Goal: Complete application form

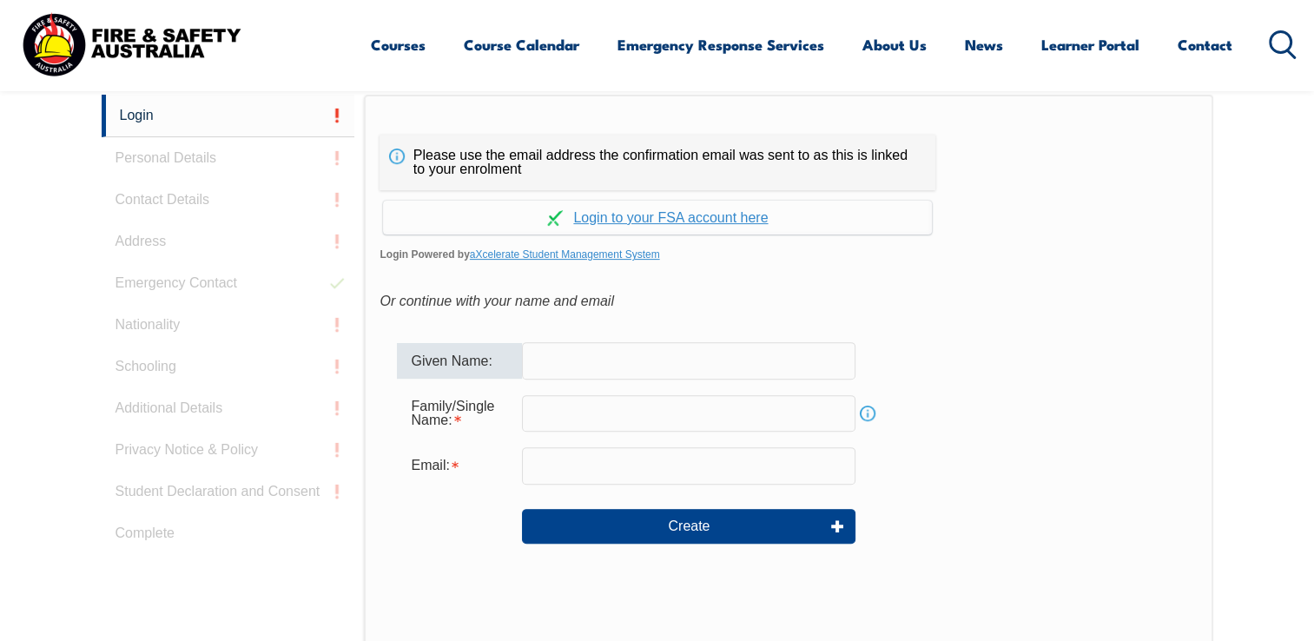
click at [639, 342] on input "text" at bounding box center [689, 360] width 334 height 36
type input "Gia"
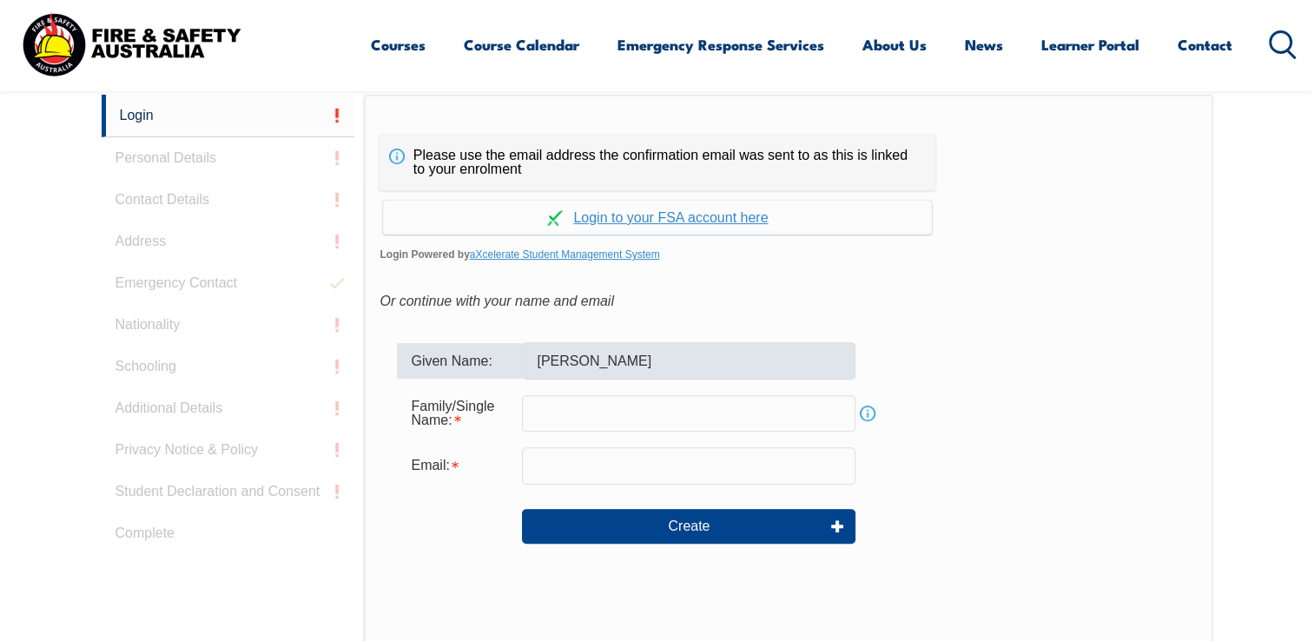
type input "Gia.dacunha@25hours-hotels.com"
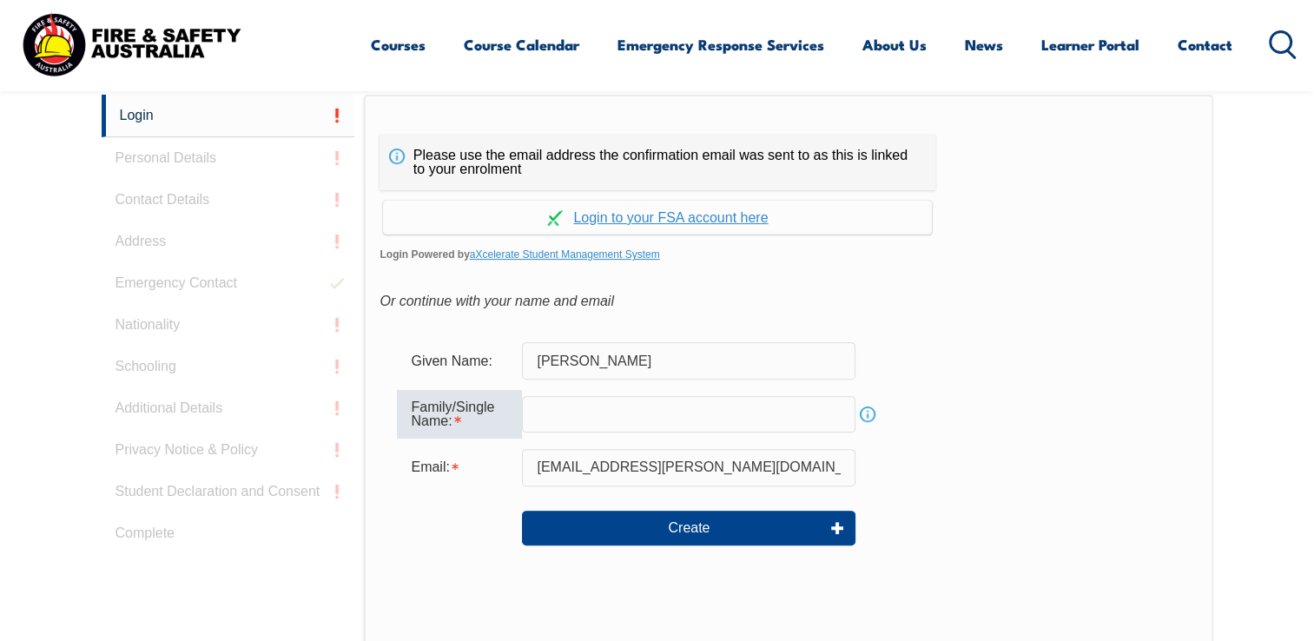
click at [587, 416] on input "text" at bounding box center [689, 414] width 334 height 36
click at [631, 429] on input "Fasnacht" at bounding box center [689, 414] width 334 height 36
click at [595, 423] on input "Fasnacht" at bounding box center [689, 414] width 334 height 36
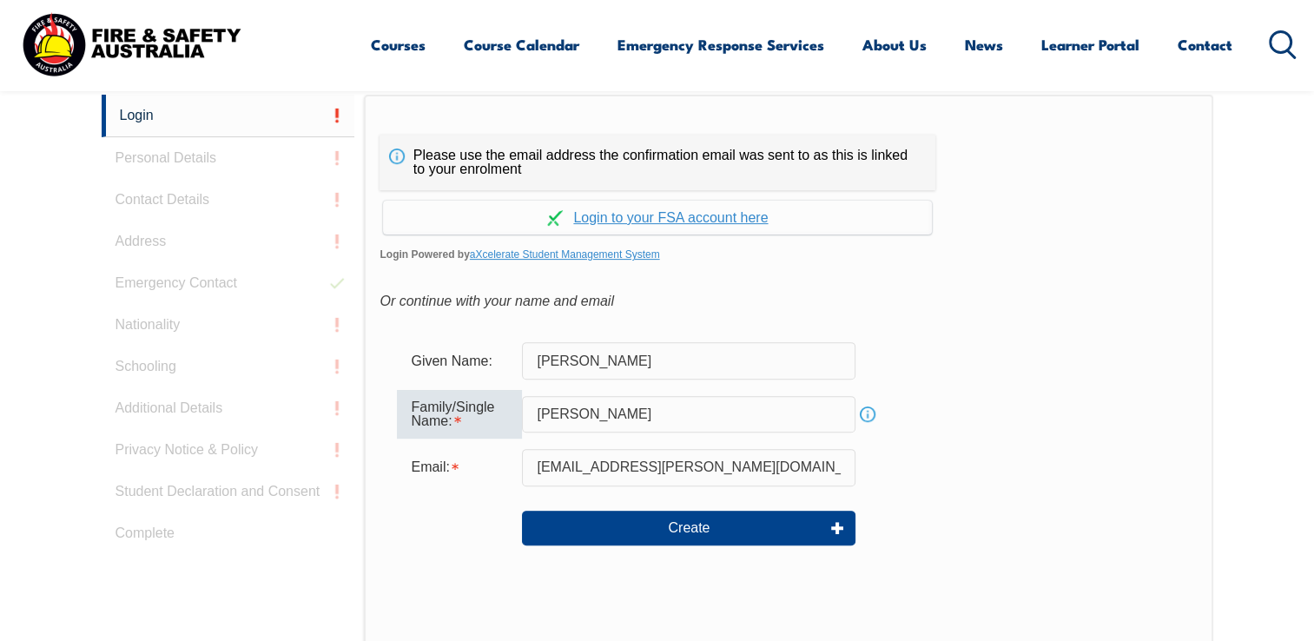
click at [595, 423] on input "Fasnacht" at bounding box center [689, 414] width 334 height 36
type input "da cunha"
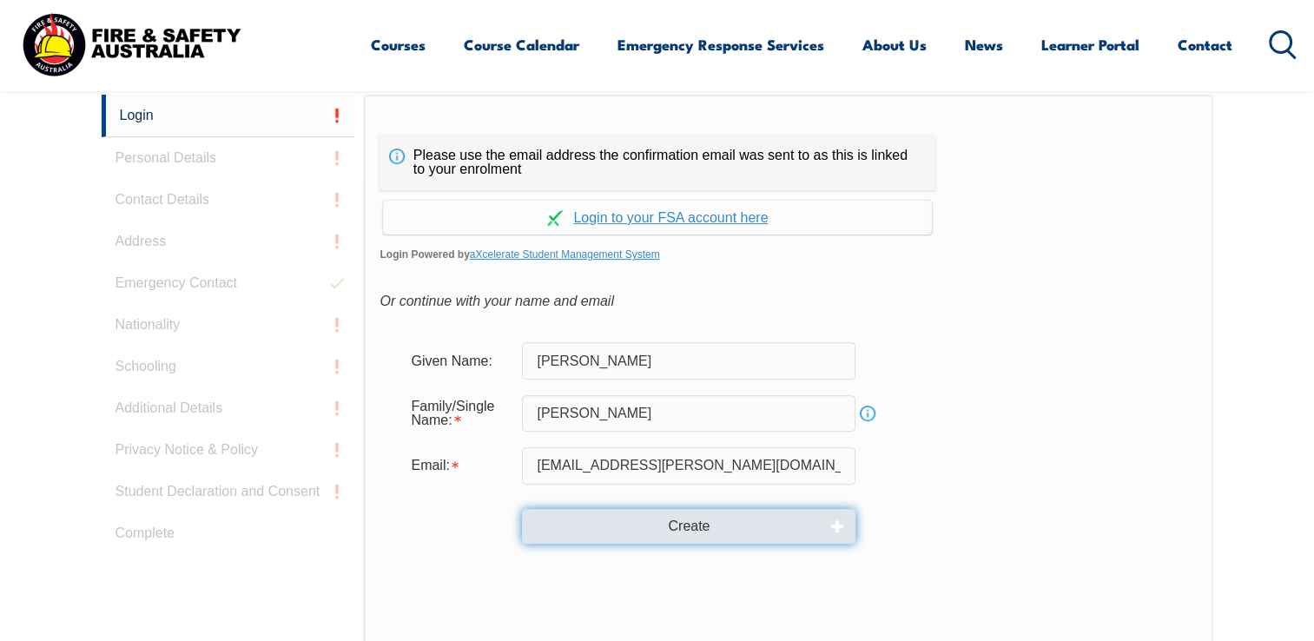
click at [571, 535] on button "Create" at bounding box center [689, 526] width 334 height 35
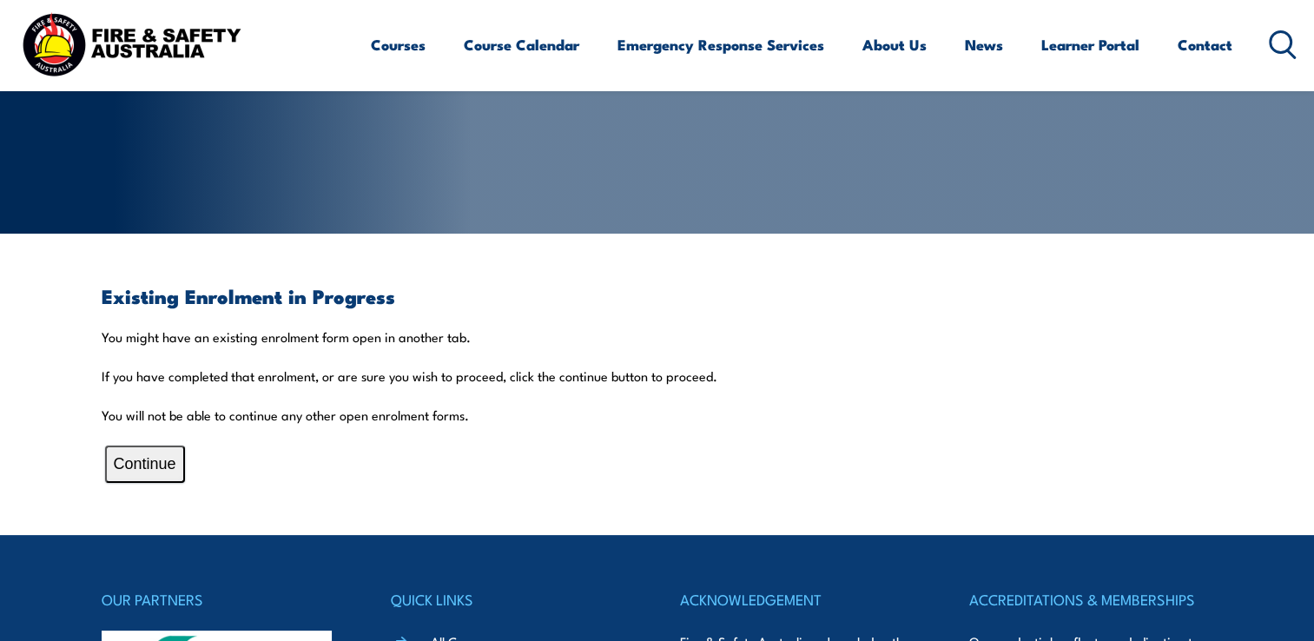
scroll to position [316, 0]
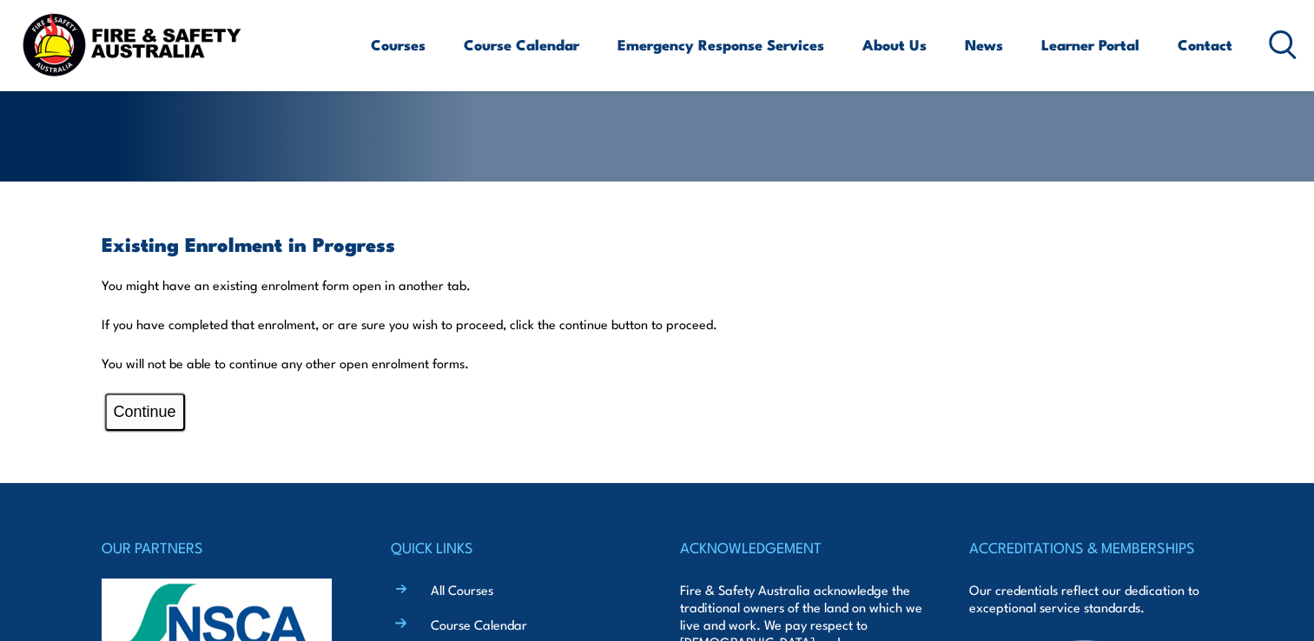
click at [164, 416] on button "Continue" at bounding box center [145, 411] width 80 height 37
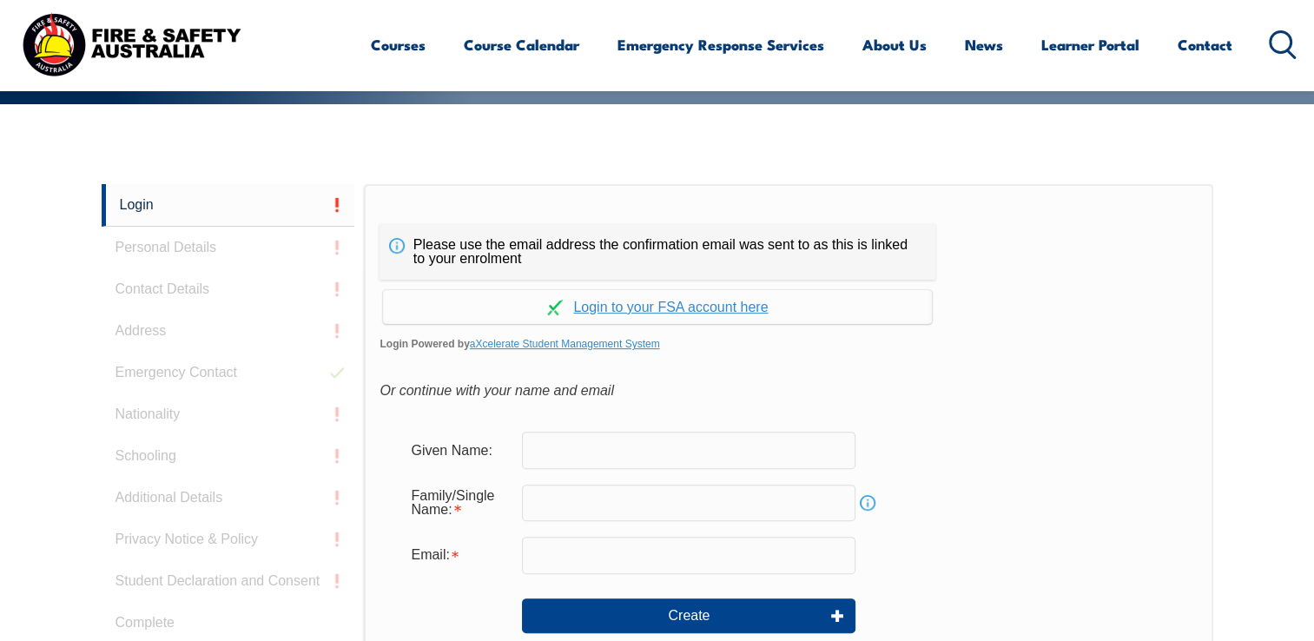
scroll to position [388, 0]
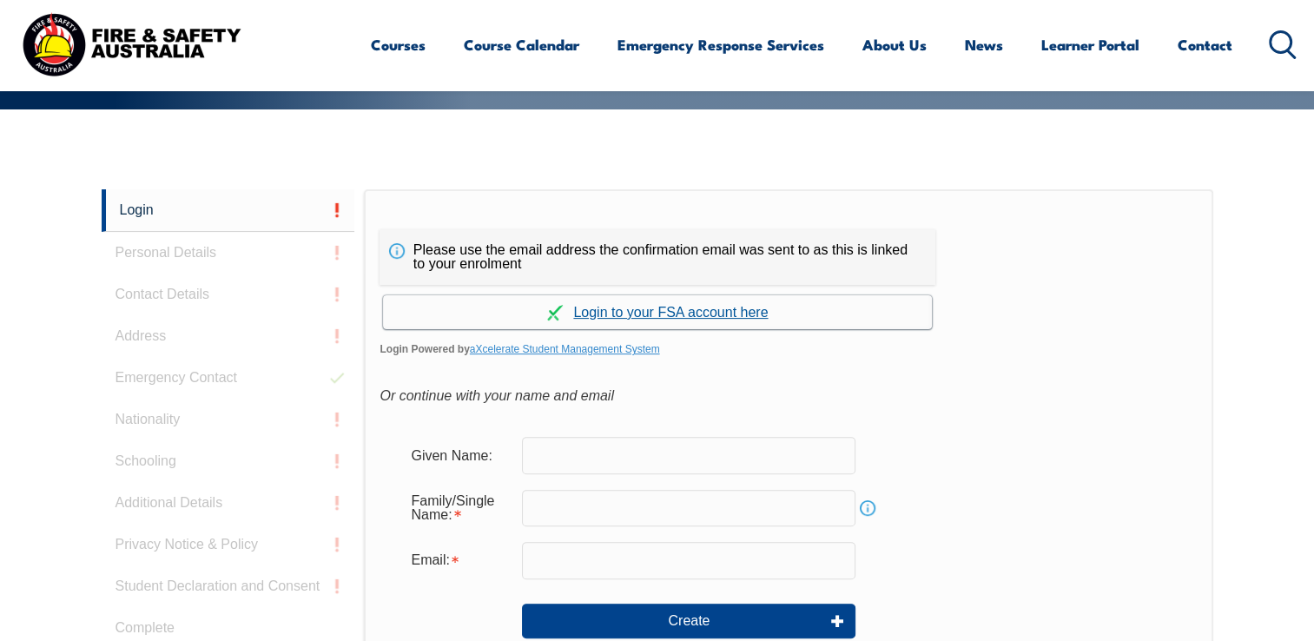
click at [621, 320] on link "Continue with aXcelerate" at bounding box center [657, 312] width 549 height 34
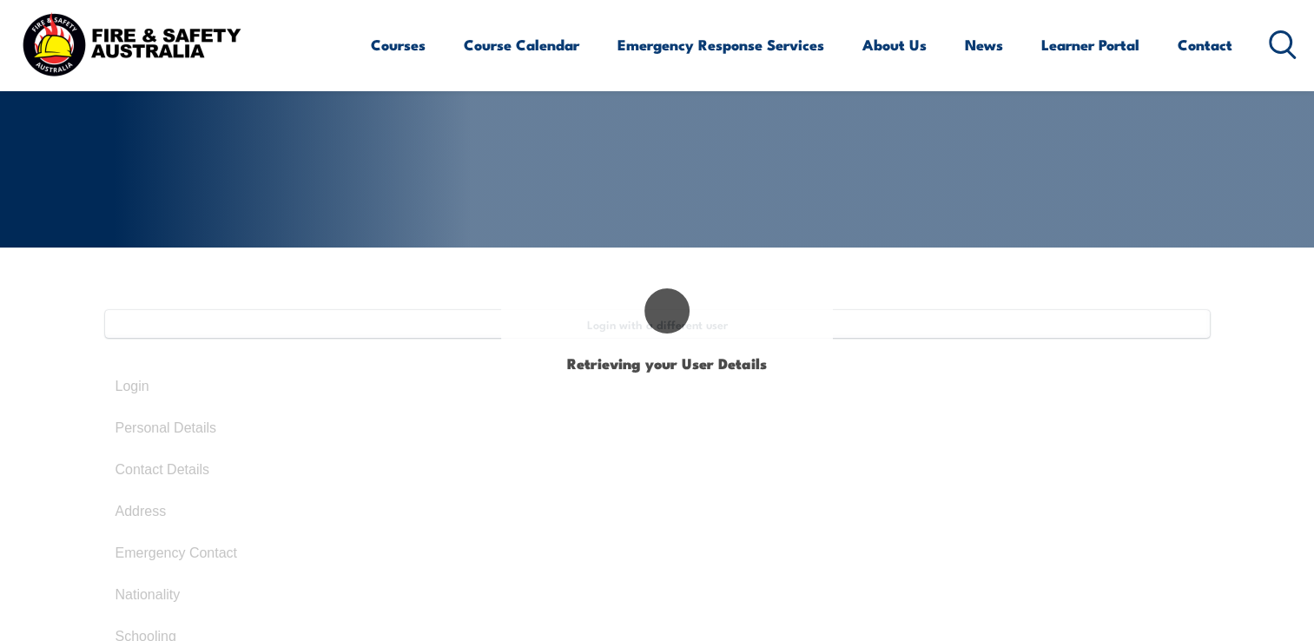
scroll to position [239, 0]
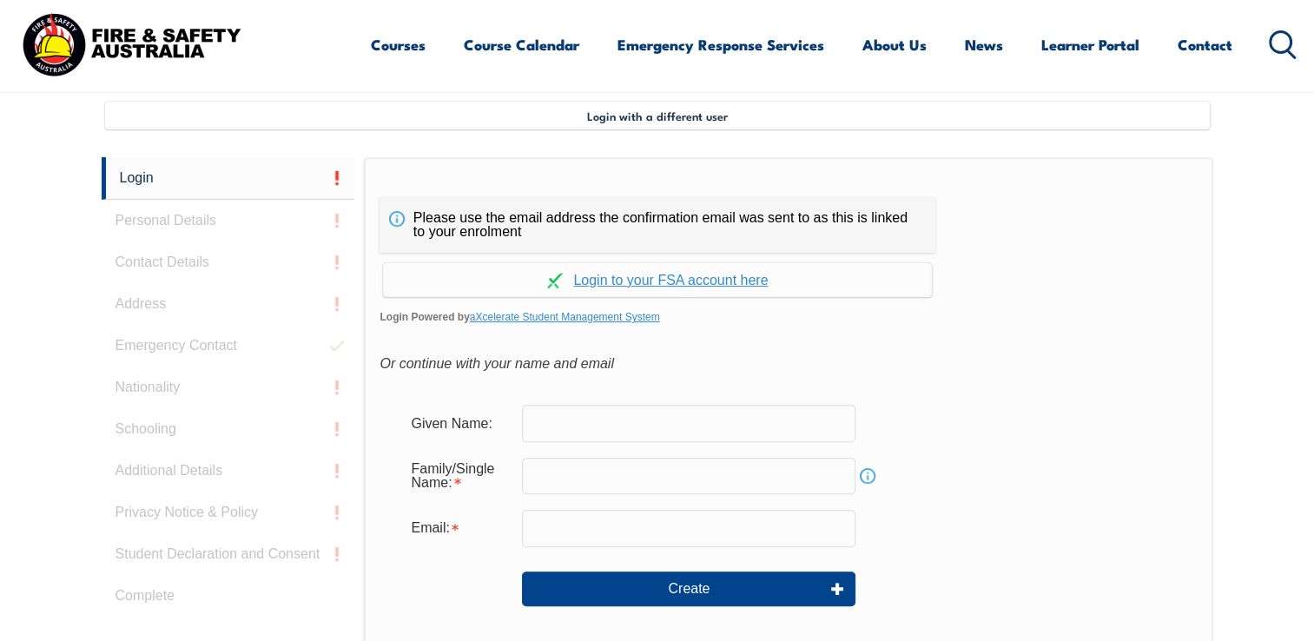
scroll to position [459, 0]
click at [248, 219] on div "Login Personal Details Contact Details Address Emergency Contact Nationality Sc…" at bounding box center [233, 591] width 263 height 868
click at [685, 278] on link "Continue with aXcelerate" at bounding box center [657, 280] width 549 height 34
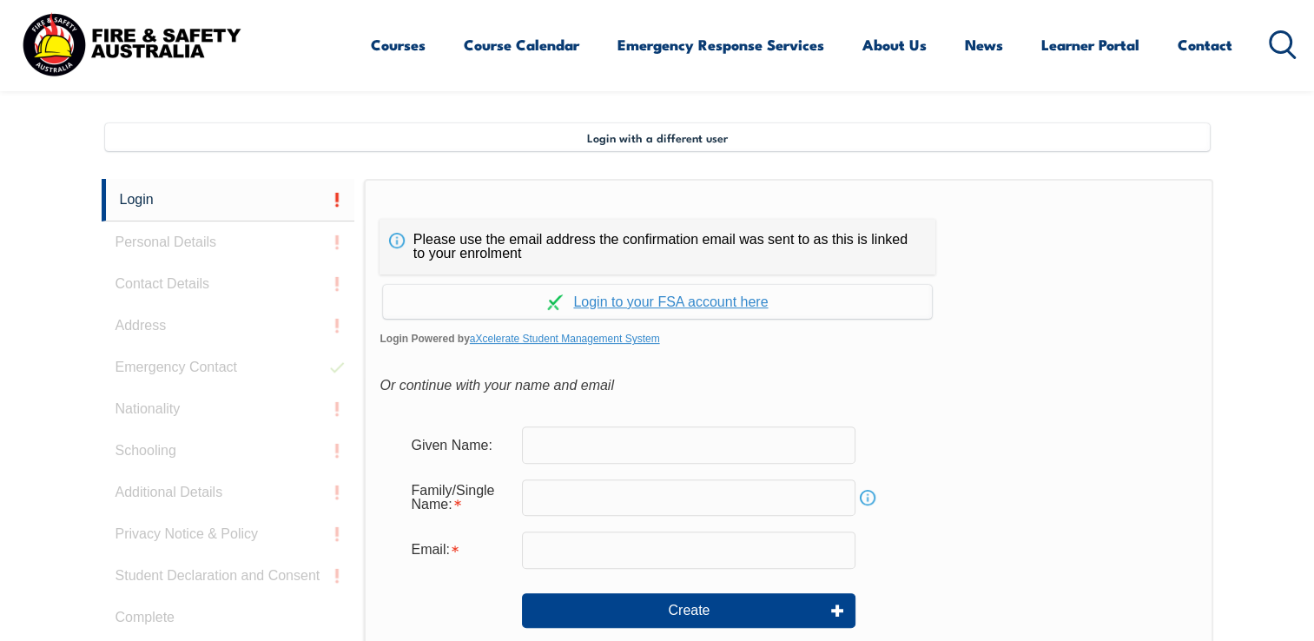
scroll to position [473, 0]
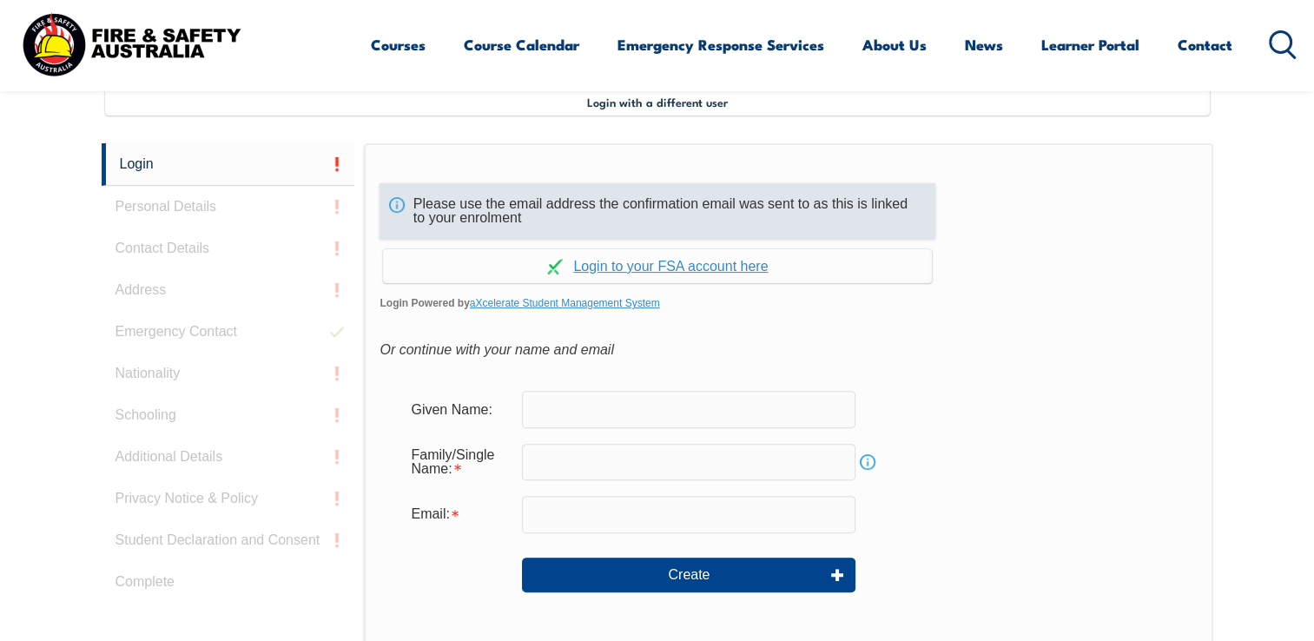
click at [599, 224] on div "Please use the email address the confirmation email was sent to as this is link…" at bounding box center [658, 211] width 556 height 56
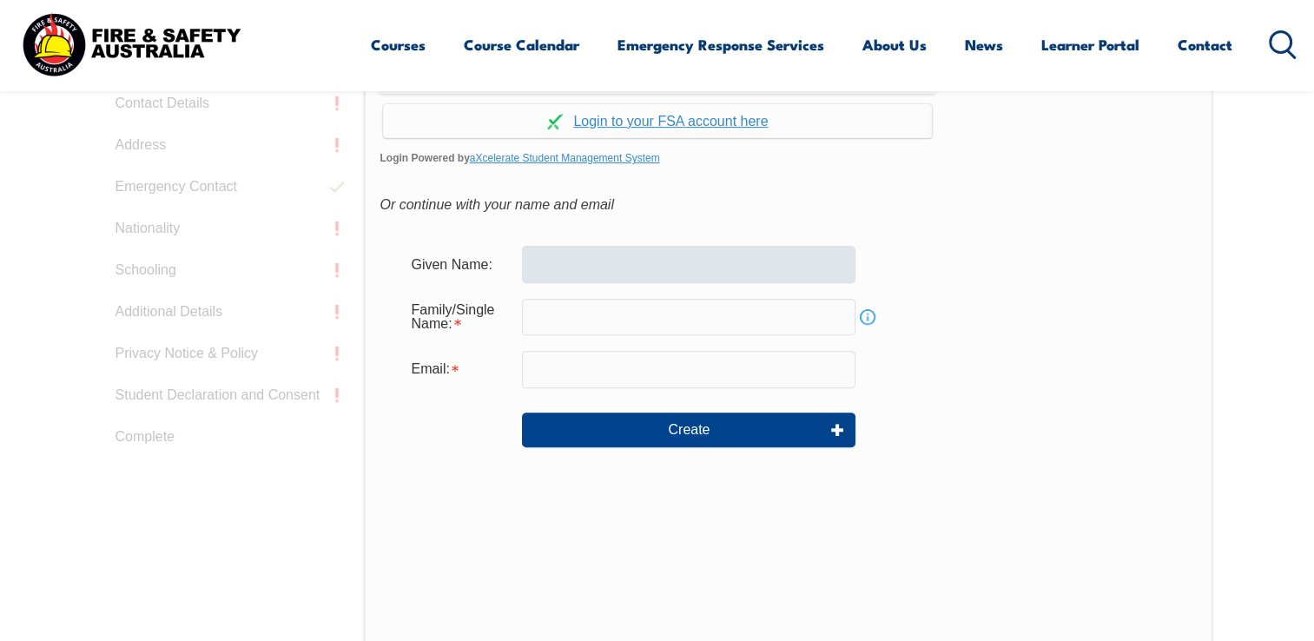
scroll to position [618, 0]
